Goal: Navigation & Orientation: Go to known website

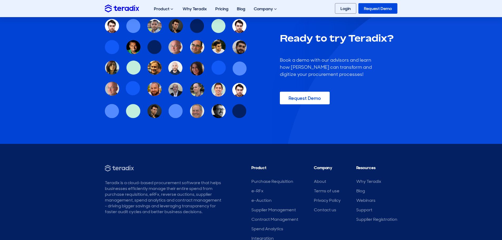
scroll to position [452, 0]
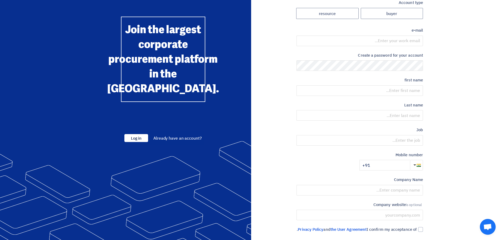
scroll to position [55, 0]
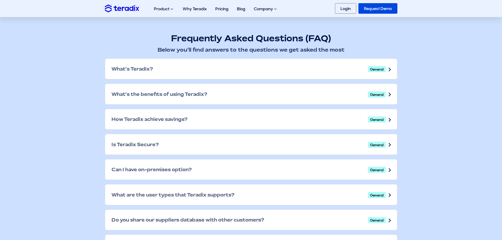
scroll to position [158, 0]
